Goal: Task Accomplishment & Management: Use online tool/utility

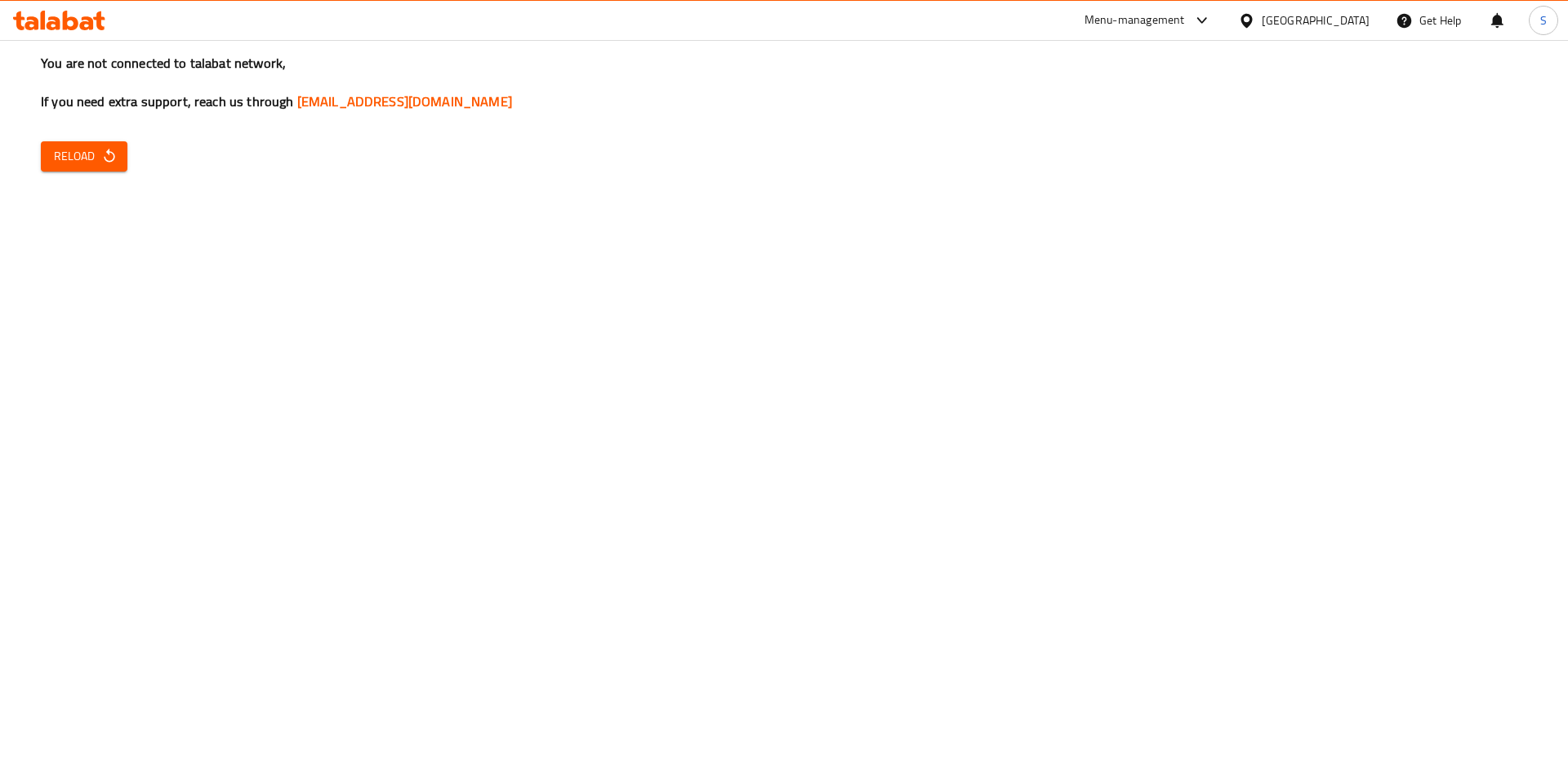
click at [102, 155] on icon "button" at bounding box center [109, 155] width 16 height 16
click at [48, 158] on button "Reload" at bounding box center [84, 156] width 86 height 30
click at [81, 157] on span "Reload" at bounding box center [84, 156] width 61 height 20
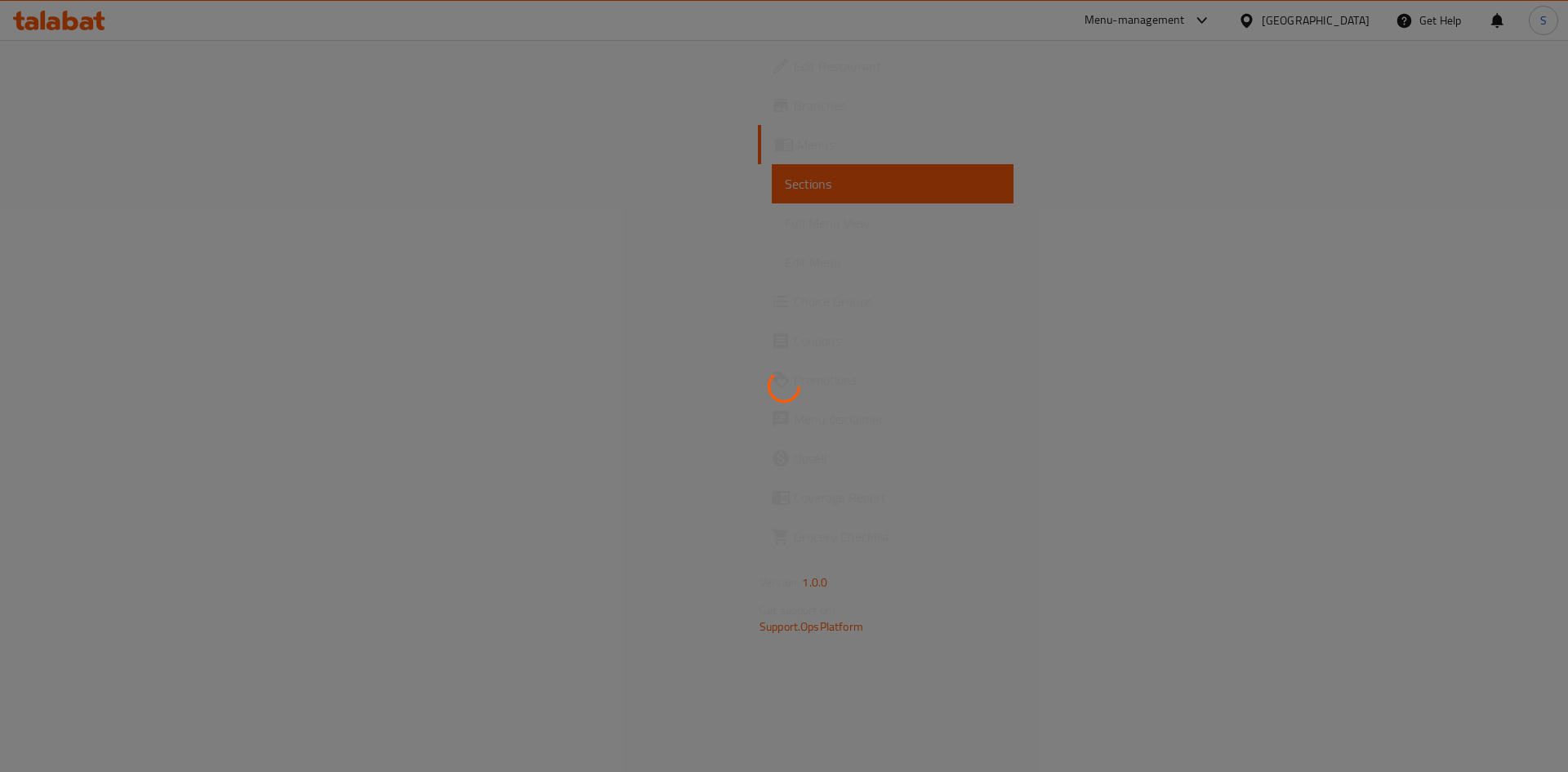
click at [1234, 188] on div at bounding box center [784, 386] width 1568 height 772
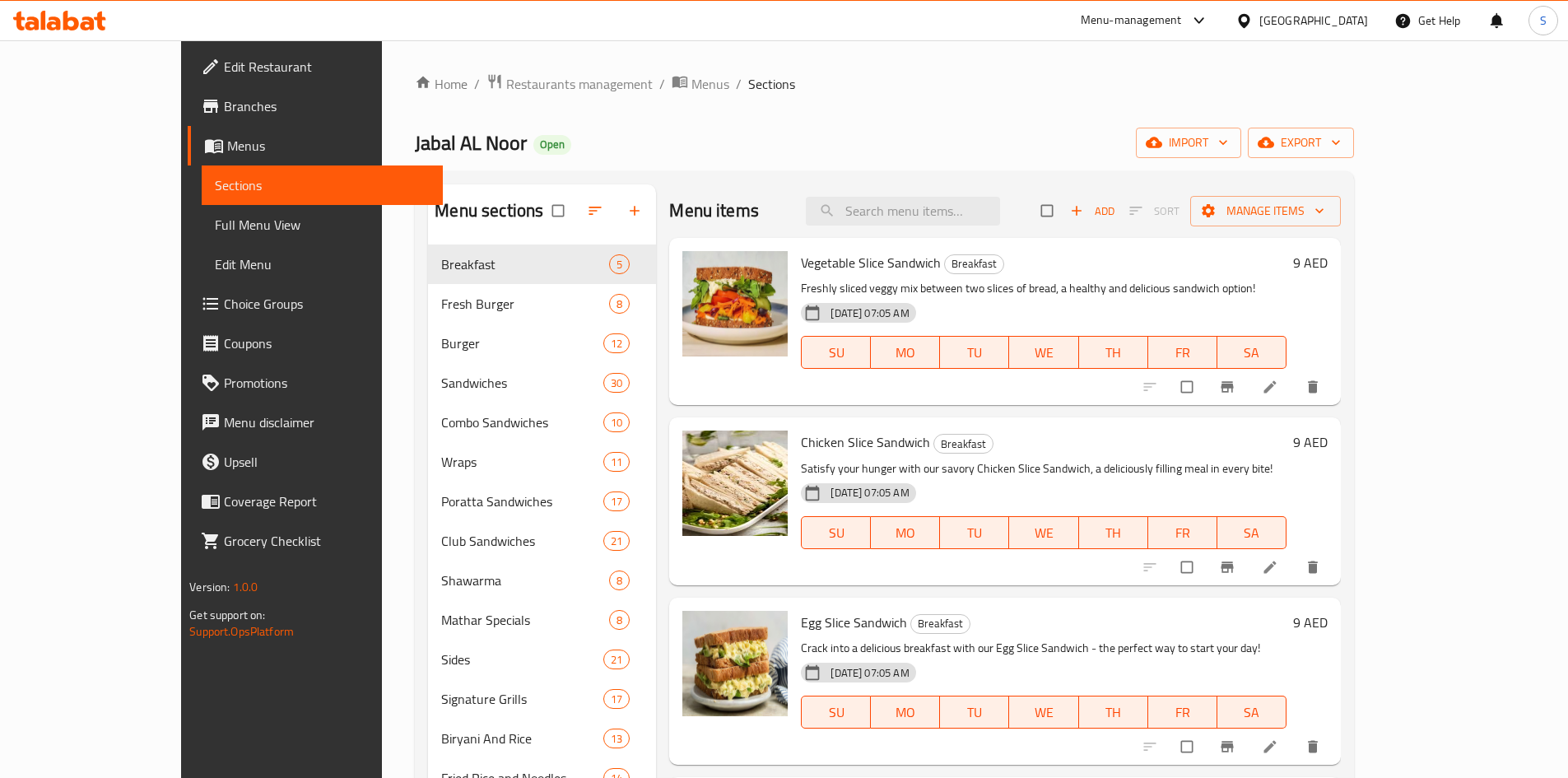
click at [83, 27] on icon at bounding box center [88, 23] width 14 height 14
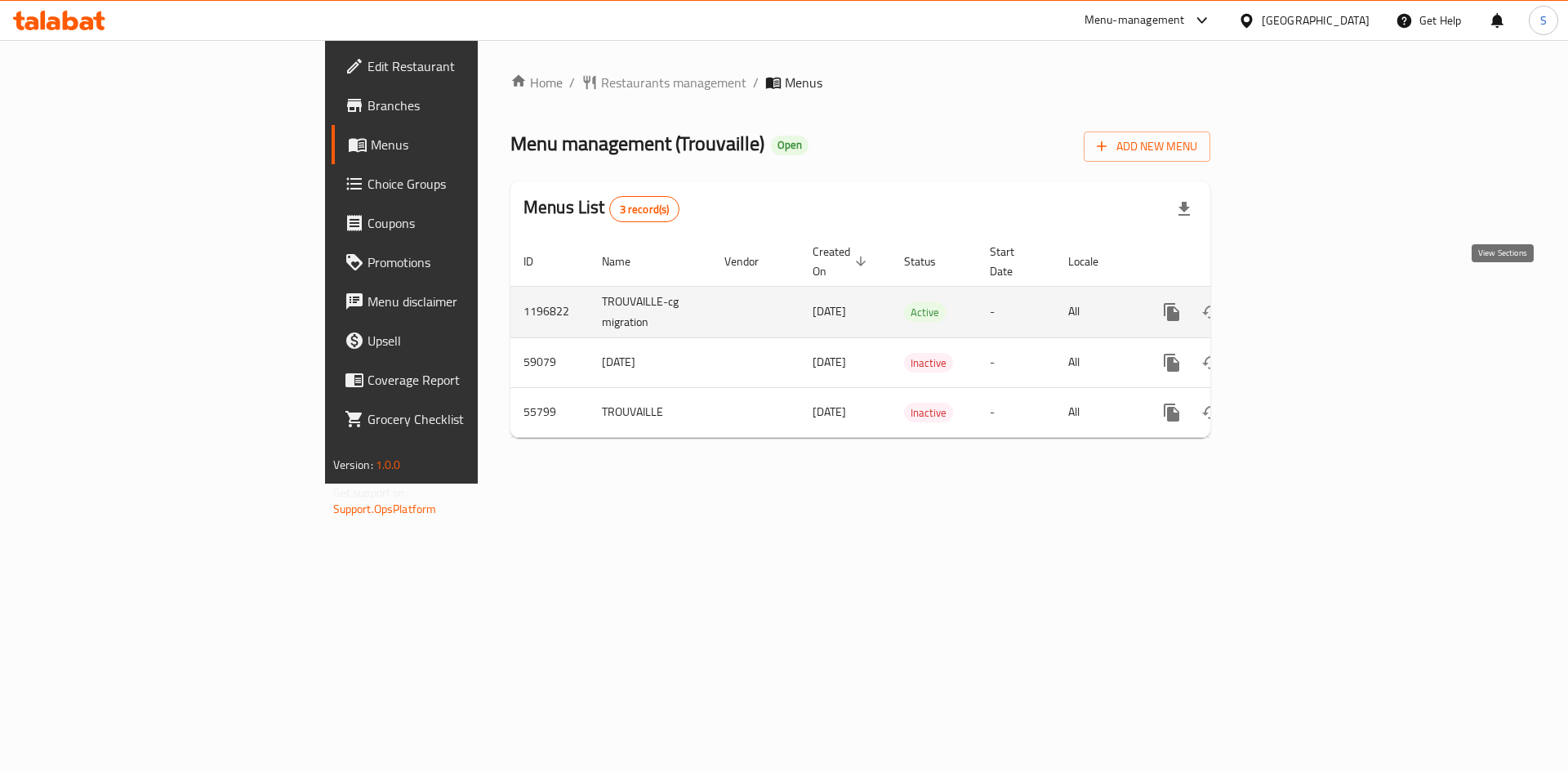
click at [1309, 309] on link "enhanced table" at bounding box center [1290, 313] width 39 height 39
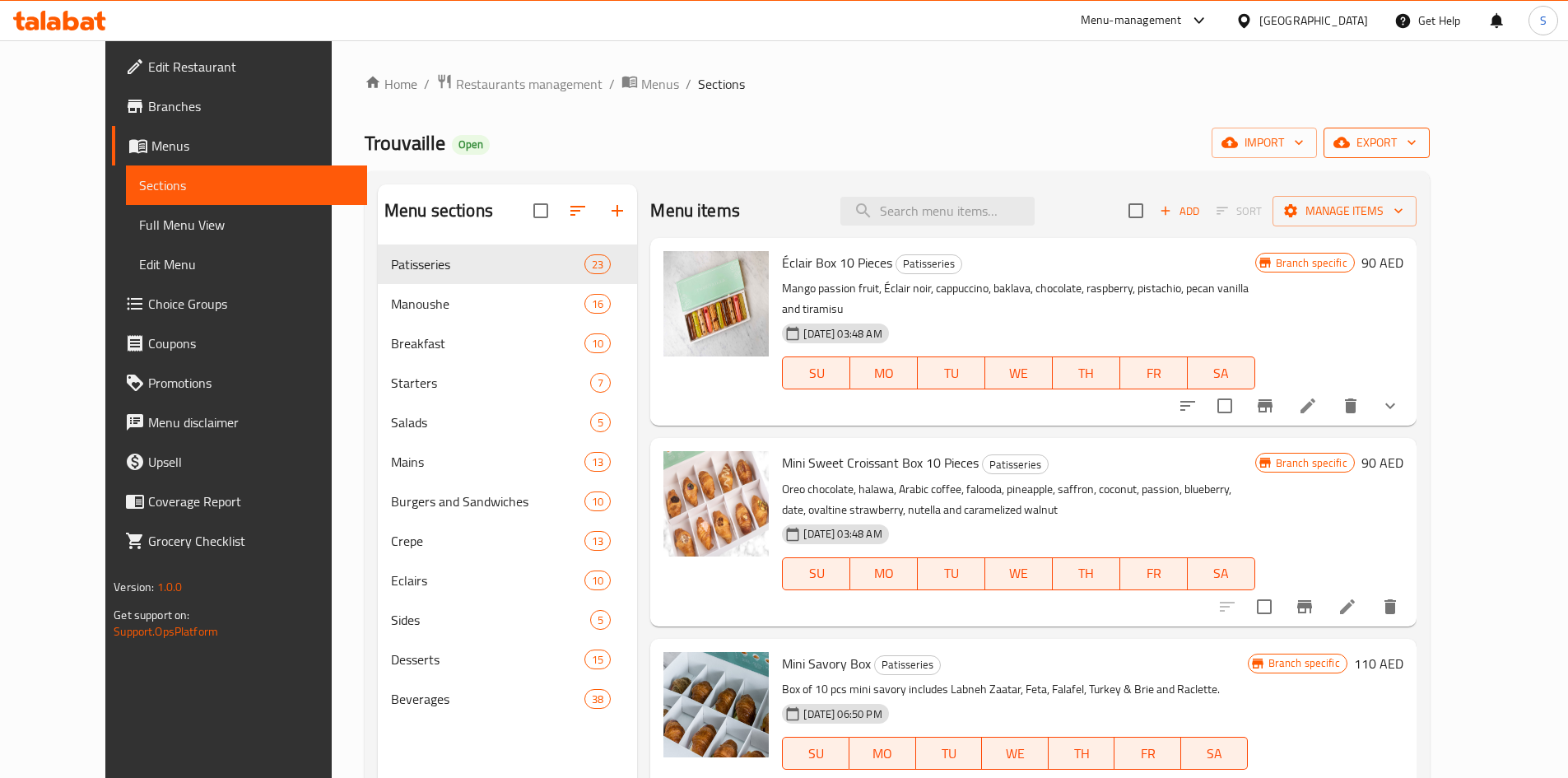
click at [1417, 139] on span "export" at bounding box center [1376, 143] width 80 height 21
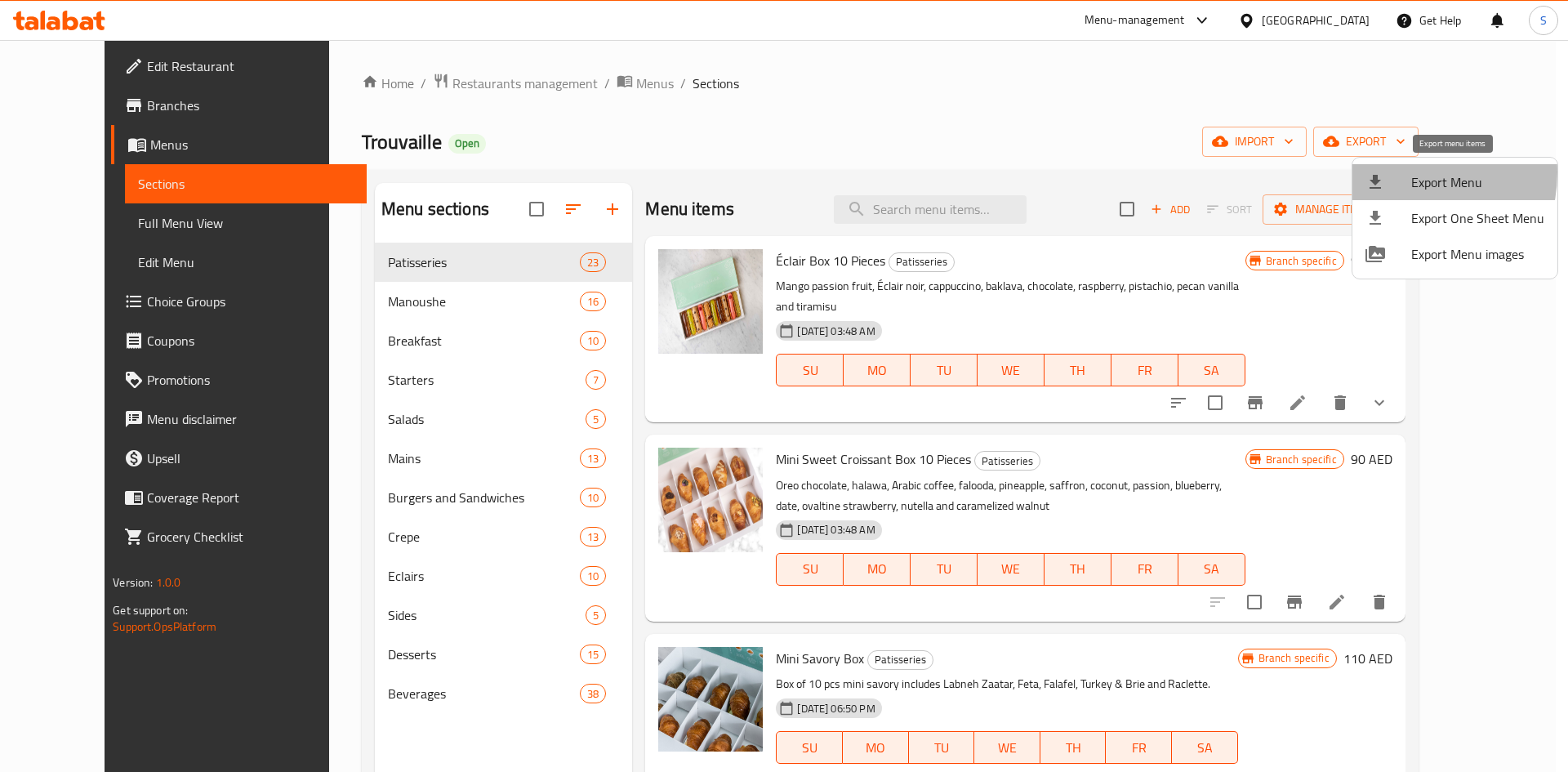
click at [1393, 173] on div at bounding box center [1389, 182] width 46 height 20
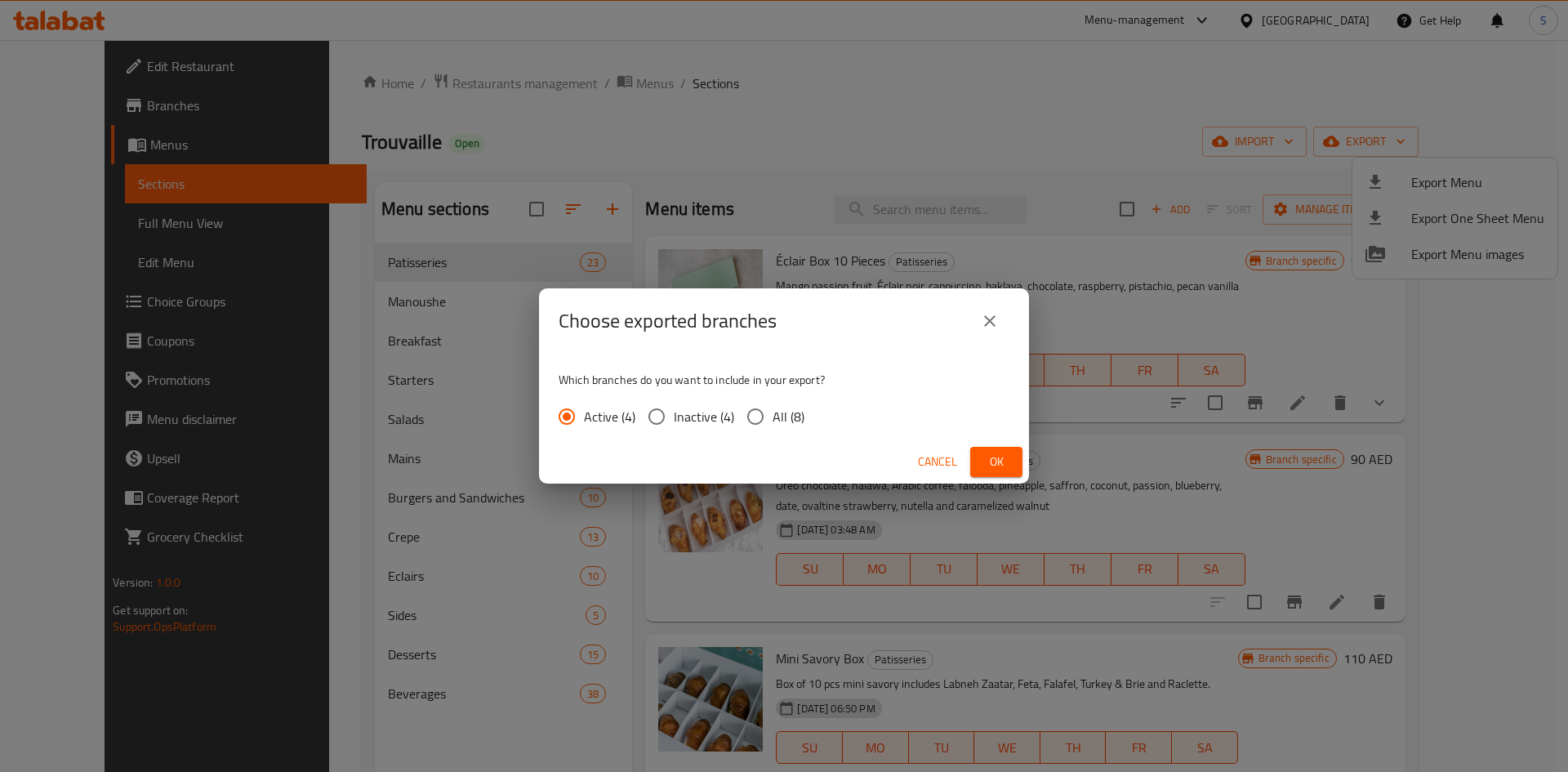
click at [780, 419] on span "All (8)" at bounding box center [788, 417] width 32 height 20
click at [772, 419] on input "All (8)" at bounding box center [755, 417] width 34 height 34
radio input "true"
click at [1000, 473] on button "Ok" at bounding box center [996, 461] width 52 height 30
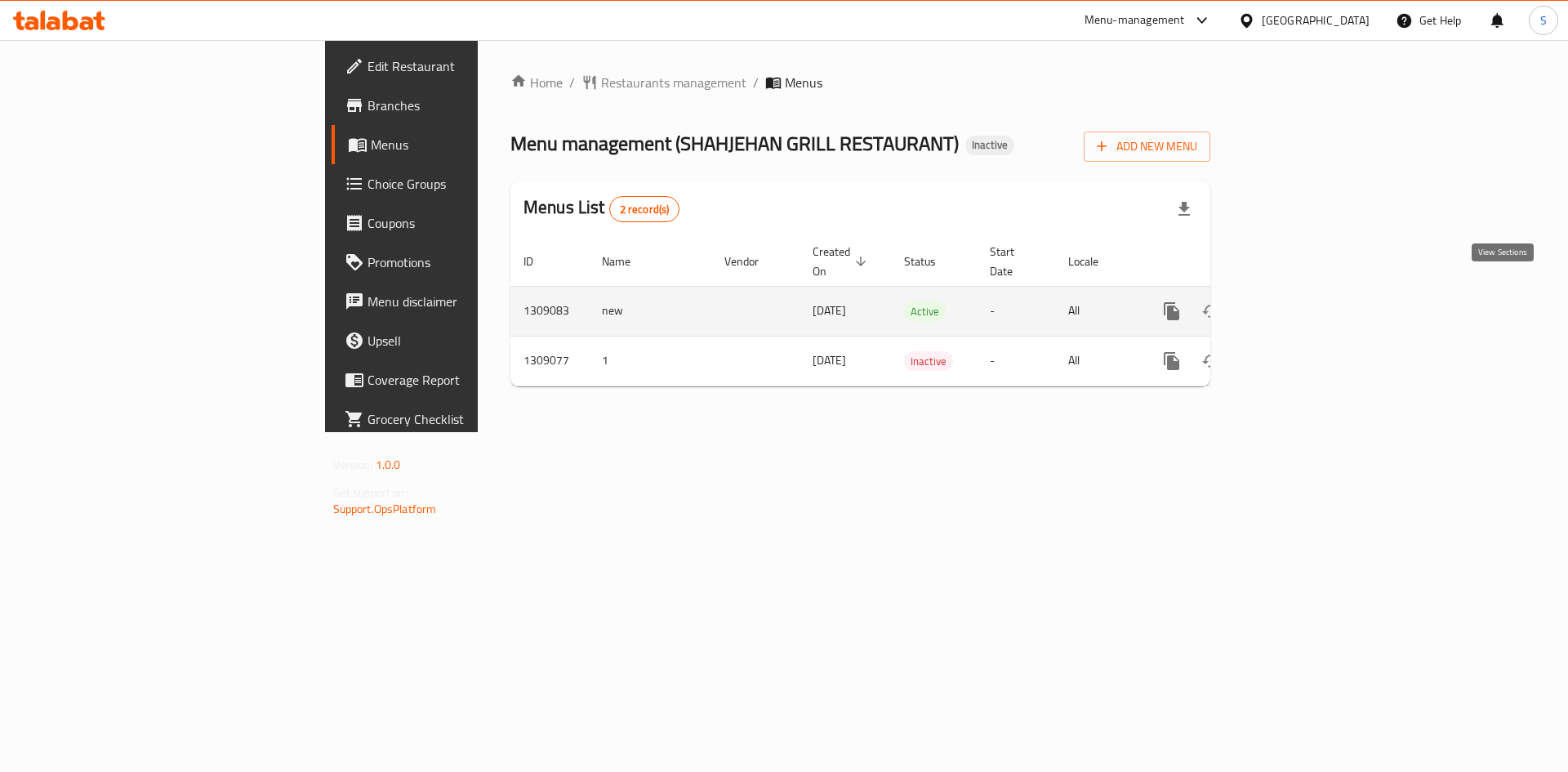
click at [1309, 295] on link "enhanced table" at bounding box center [1290, 312] width 39 height 39
